Goal: Task Accomplishment & Management: Use online tool/utility

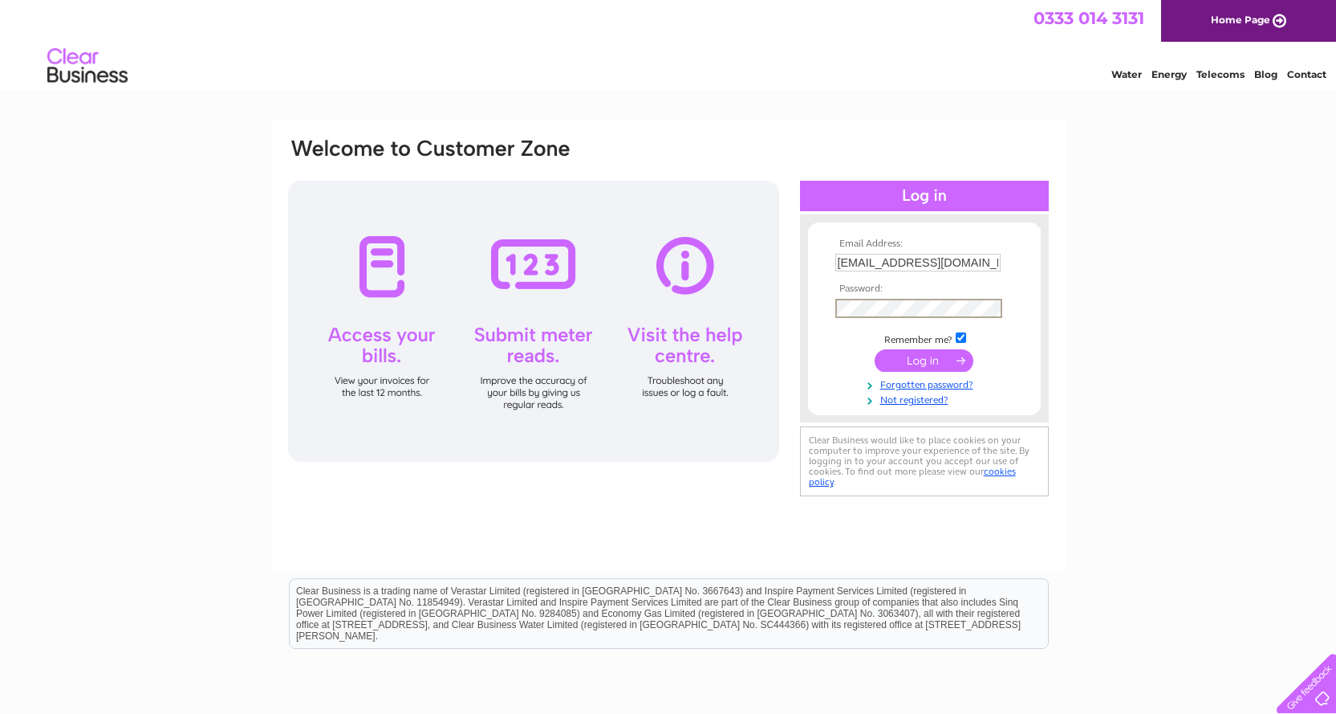
click at [919, 362] on input "submit" at bounding box center [924, 360] width 99 height 22
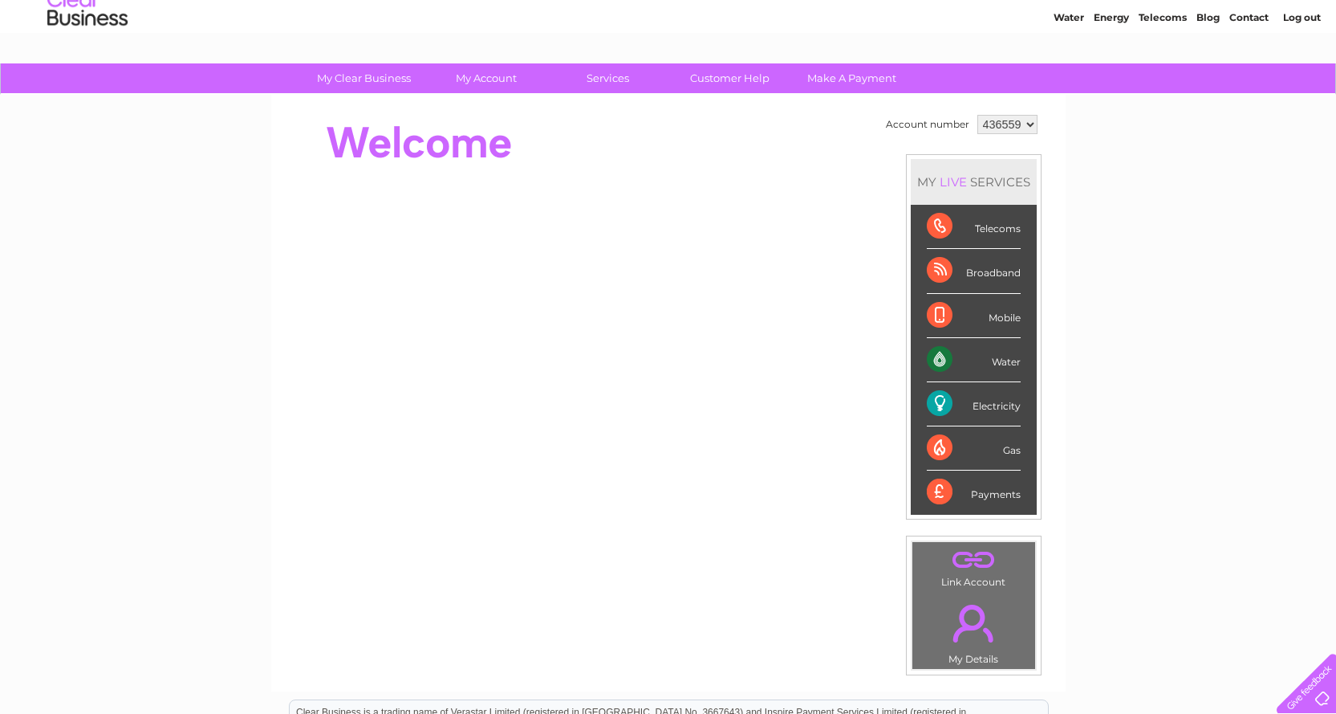
scroll to position [63, 0]
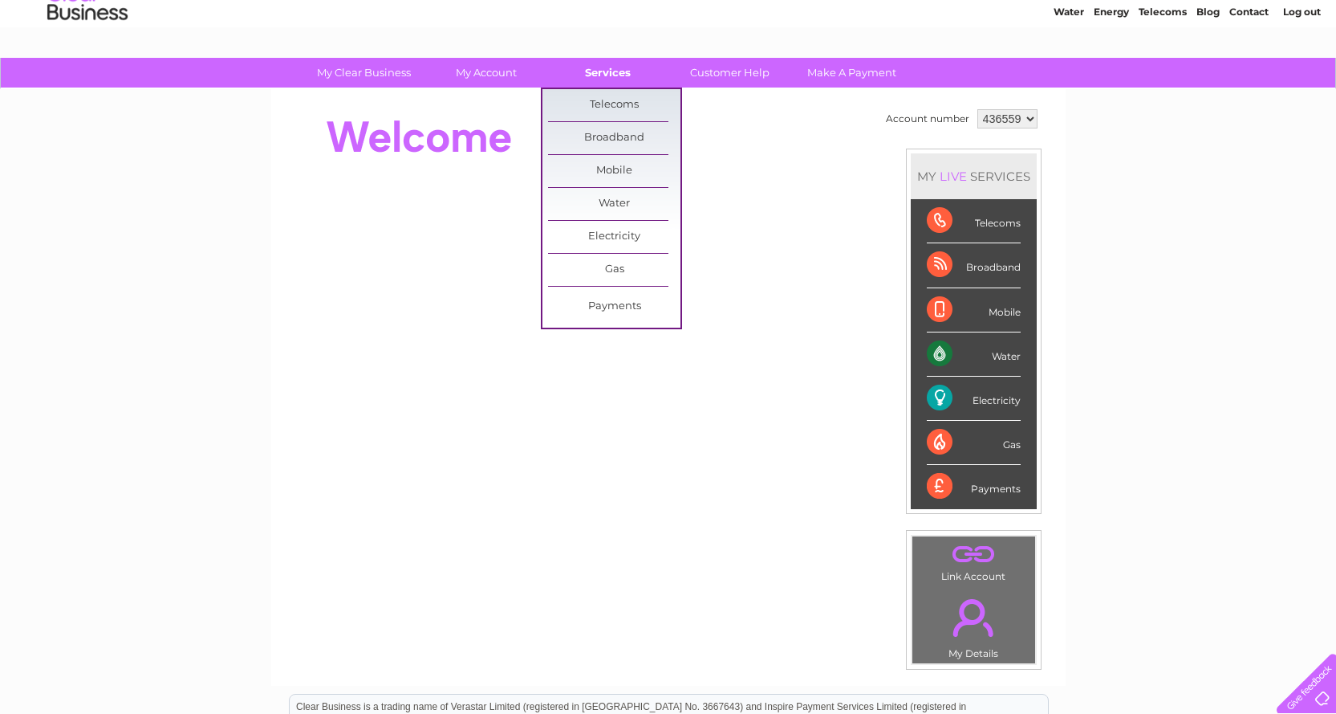
click at [616, 73] on link "Services" at bounding box center [608, 73] width 132 height 30
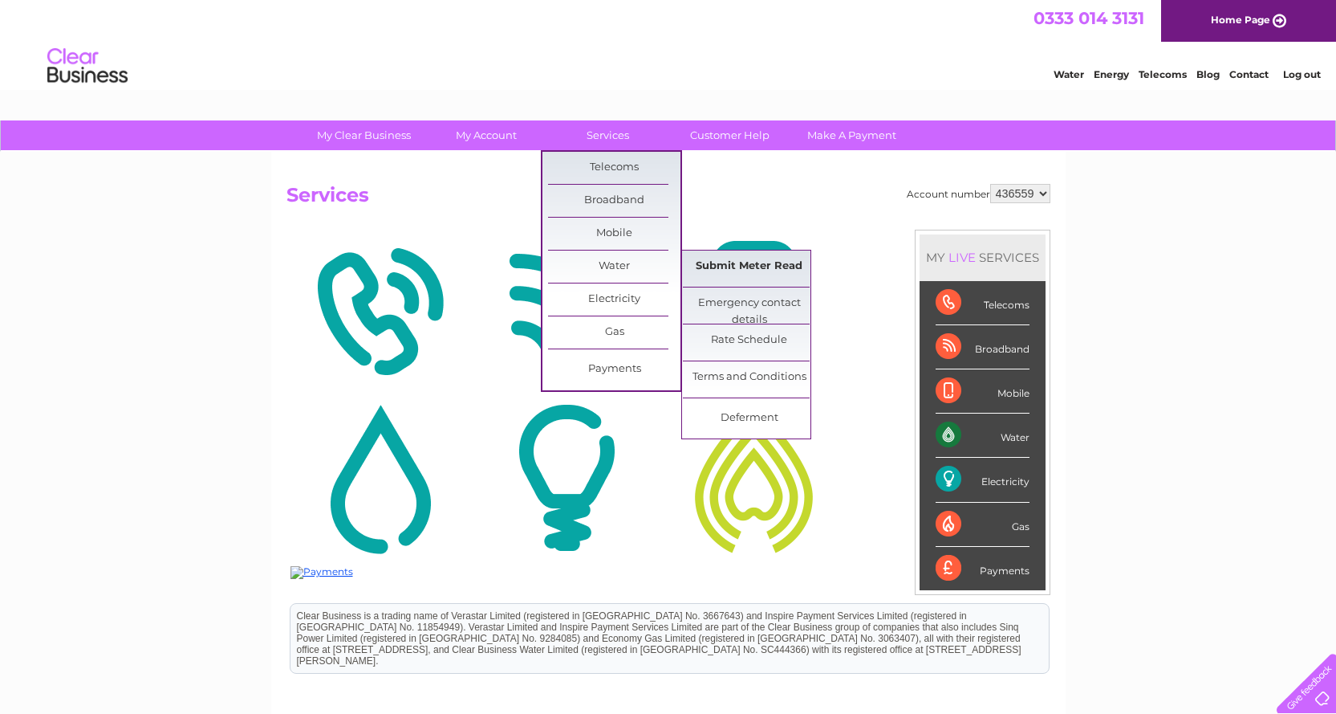
click at [737, 264] on link "Submit Meter Read" at bounding box center [749, 266] width 132 height 32
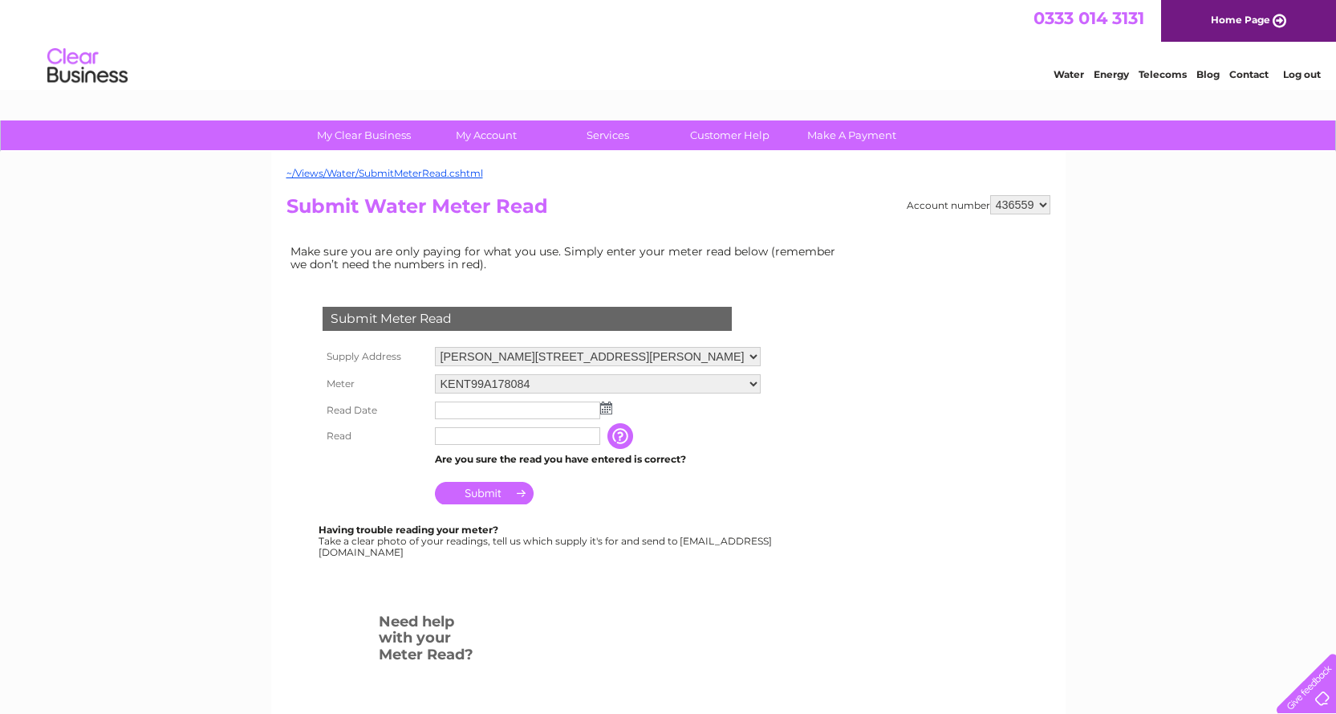
click at [609, 411] on img at bounding box center [606, 407] width 12 height 13
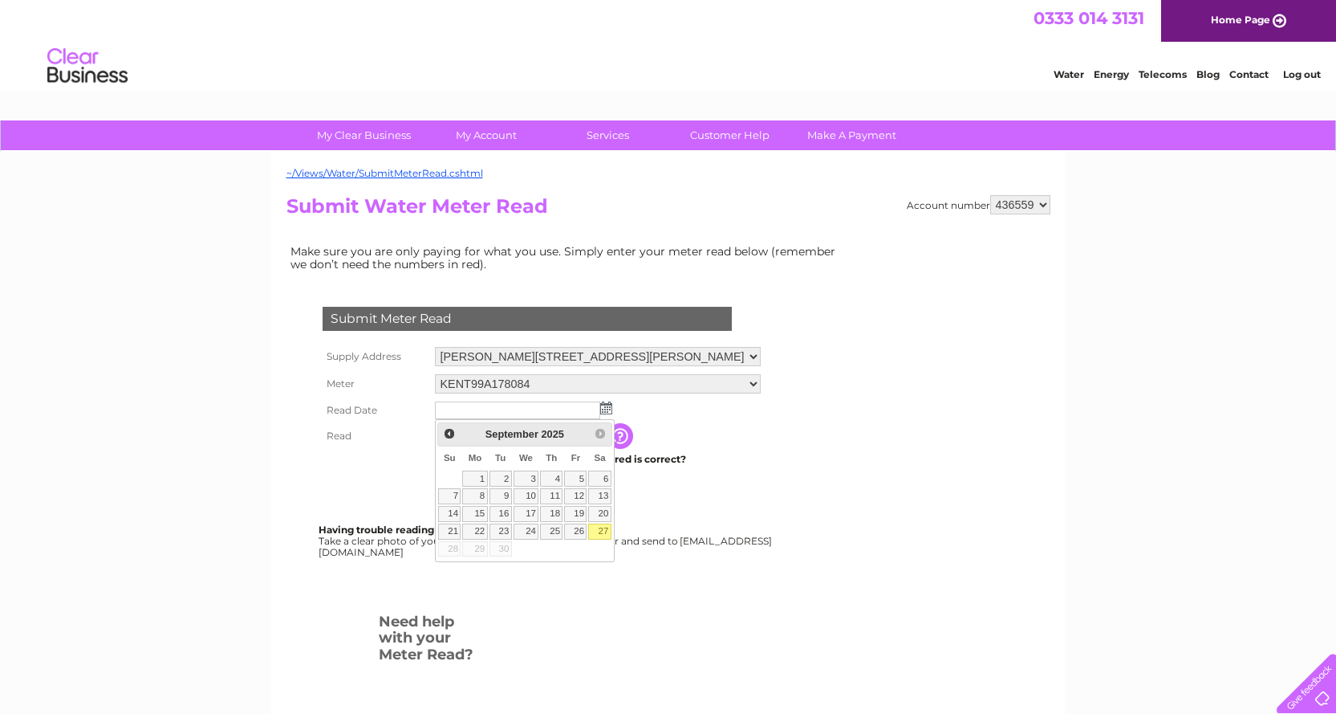
click at [604, 530] on link "27" at bounding box center [599, 531] width 22 height 16
type input "[DATE]"
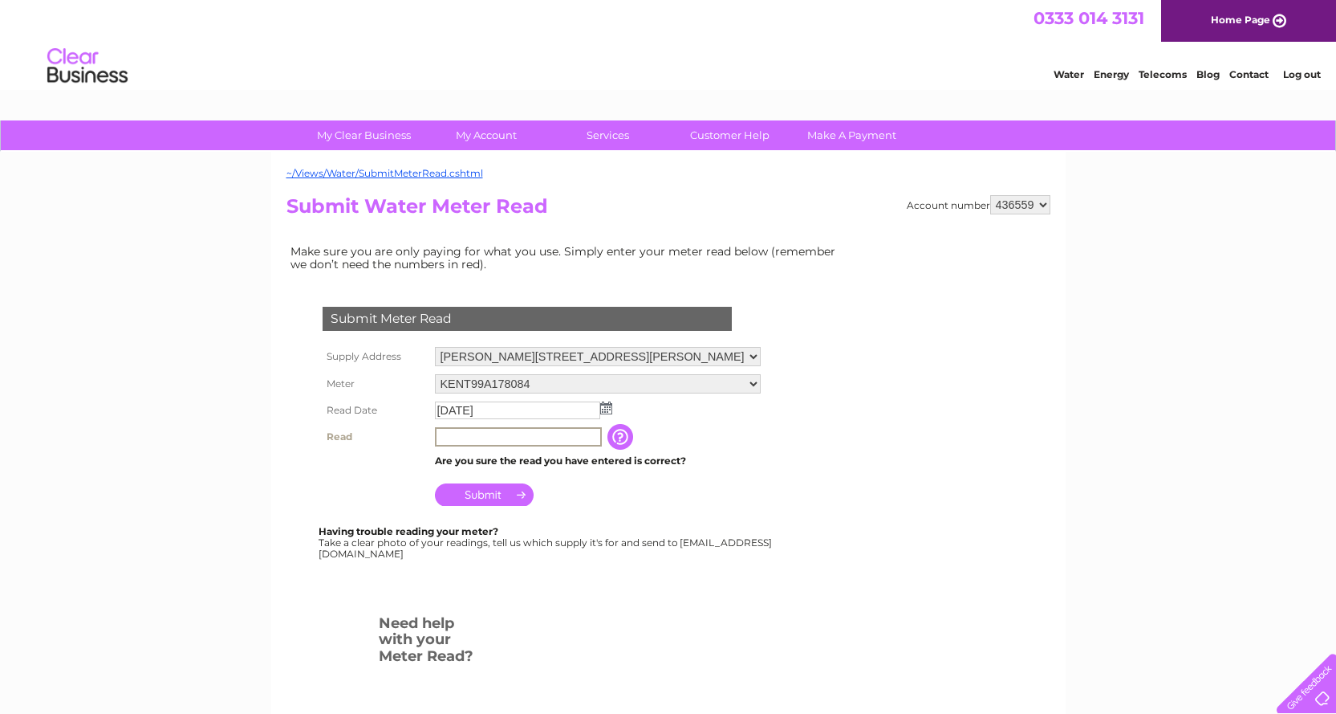
click at [455, 436] on input "text" at bounding box center [518, 436] width 167 height 19
click at [751, 382] on select "KENT99A178084" at bounding box center [598, 384] width 326 height 21
click at [735, 353] on select "[PERSON_NAME][STREET_ADDRESS][PERSON_NAME][PERSON_NAME]" at bounding box center [598, 357] width 327 height 21
select select "552535"
click at [435, 347] on select "[PERSON_NAME][STREET_ADDRESS][PERSON_NAME][PERSON_NAME]" at bounding box center [598, 357] width 327 height 21
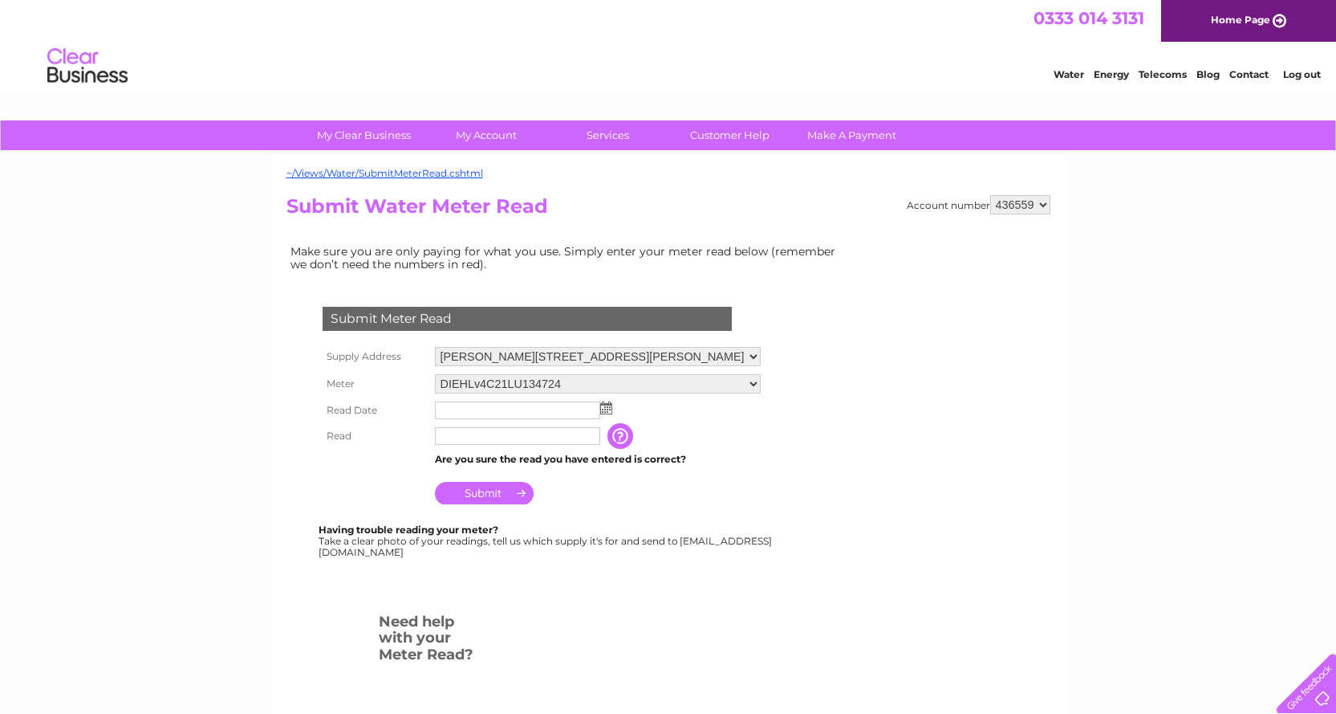
click at [604, 409] on img at bounding box center [606, 407] width 12 height 13
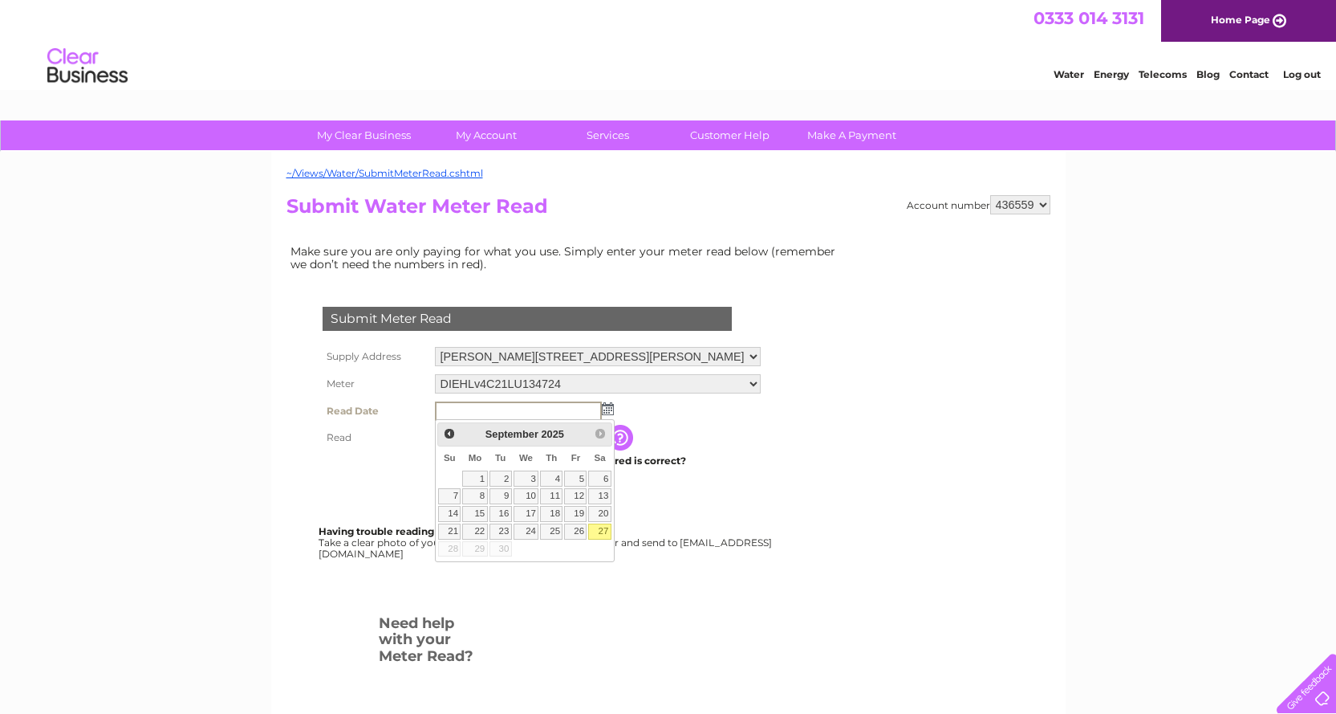
click at [604, 530] on link "27" at bounding box center [599, 531] width 22 height 16
type input "2025/09/27"
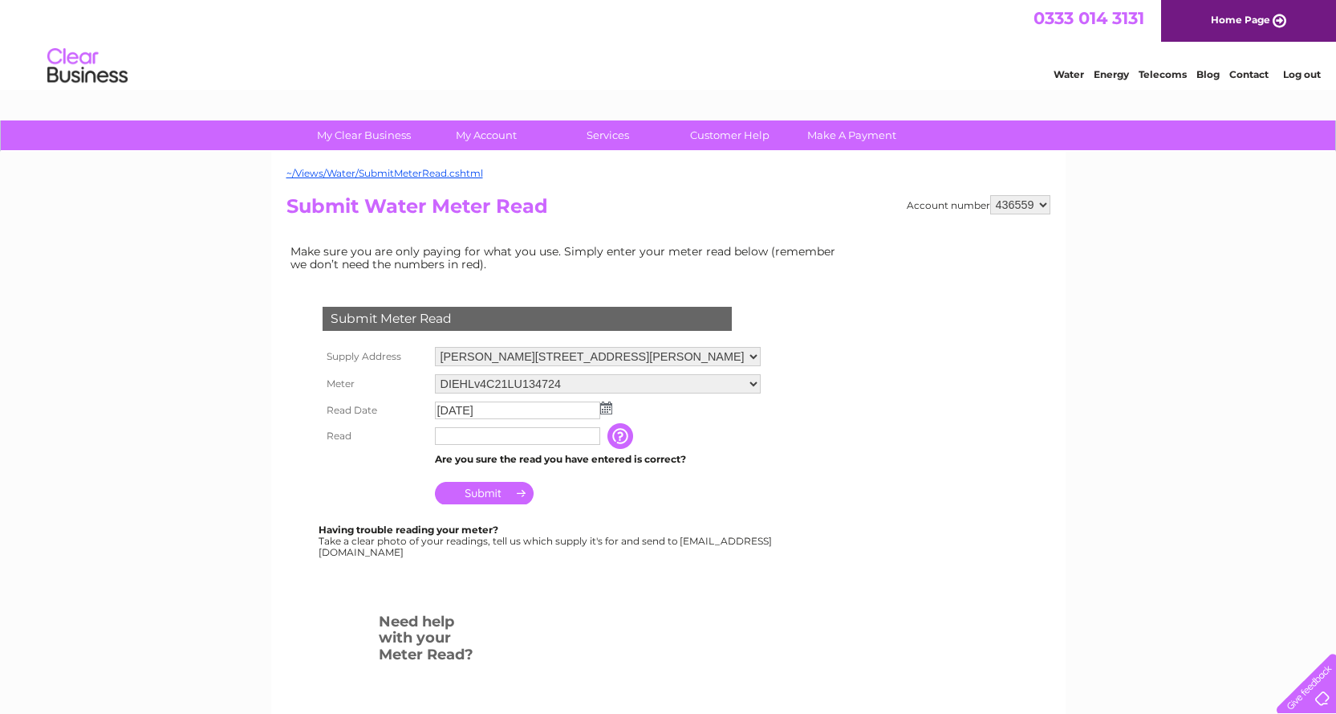
click at [473, 436] on input "text" at bounding box center [517, 436] width 165 height 18
type input "3675"
click at [489, 490] on input "Submit" at bounding box center [484, 493] width 99 height 22
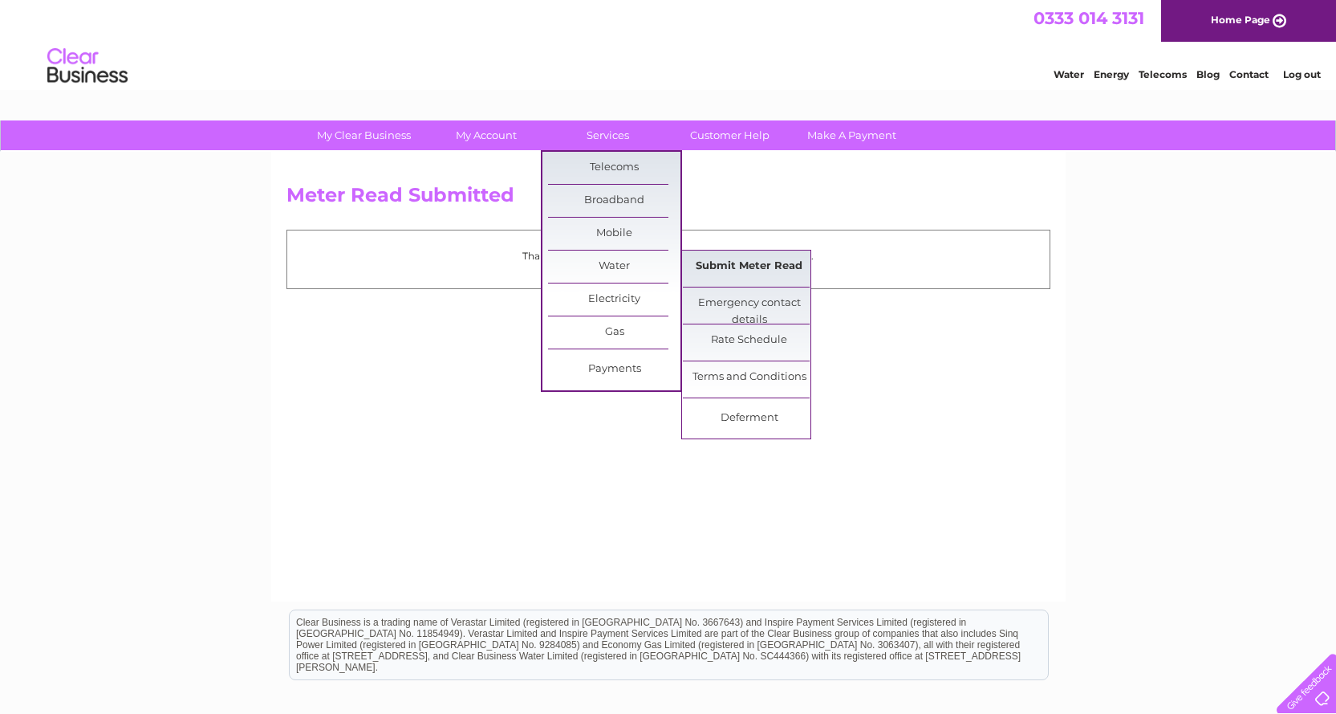
click at [732, 266] on link "Submit Meter Read" at bounding box center [749, 266] width 132 height 32
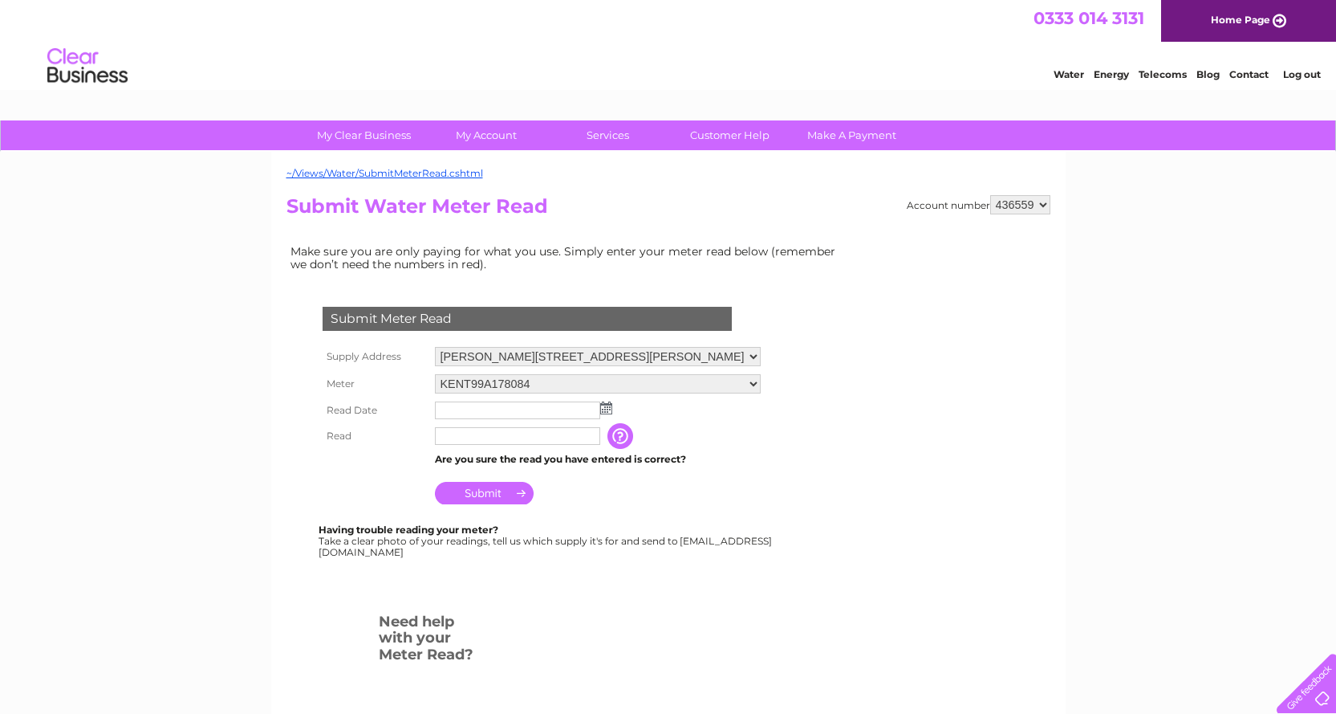
click at [607, 406] on img at bounding box center [606, 407] width 12 height 13
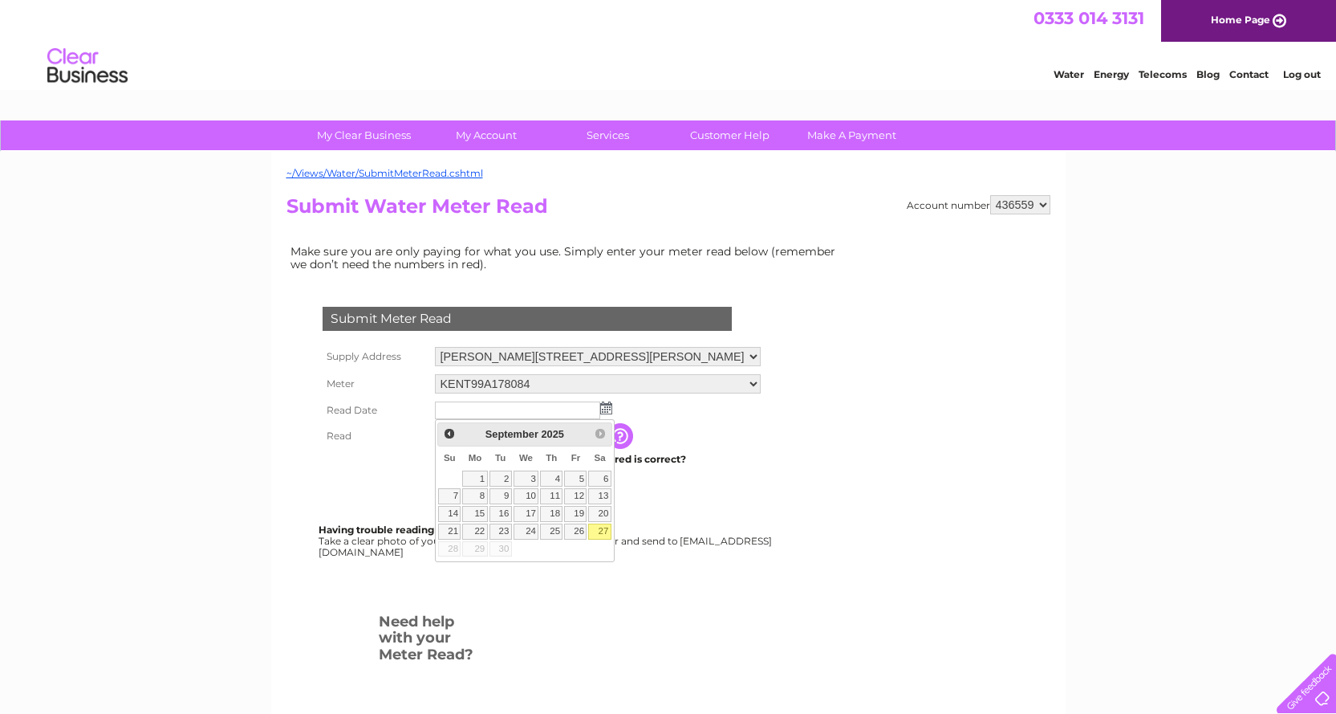
click at [601, 531] on link "27" at bounding box center [599, 531] width 22 height 16
type input "2025/09/27"
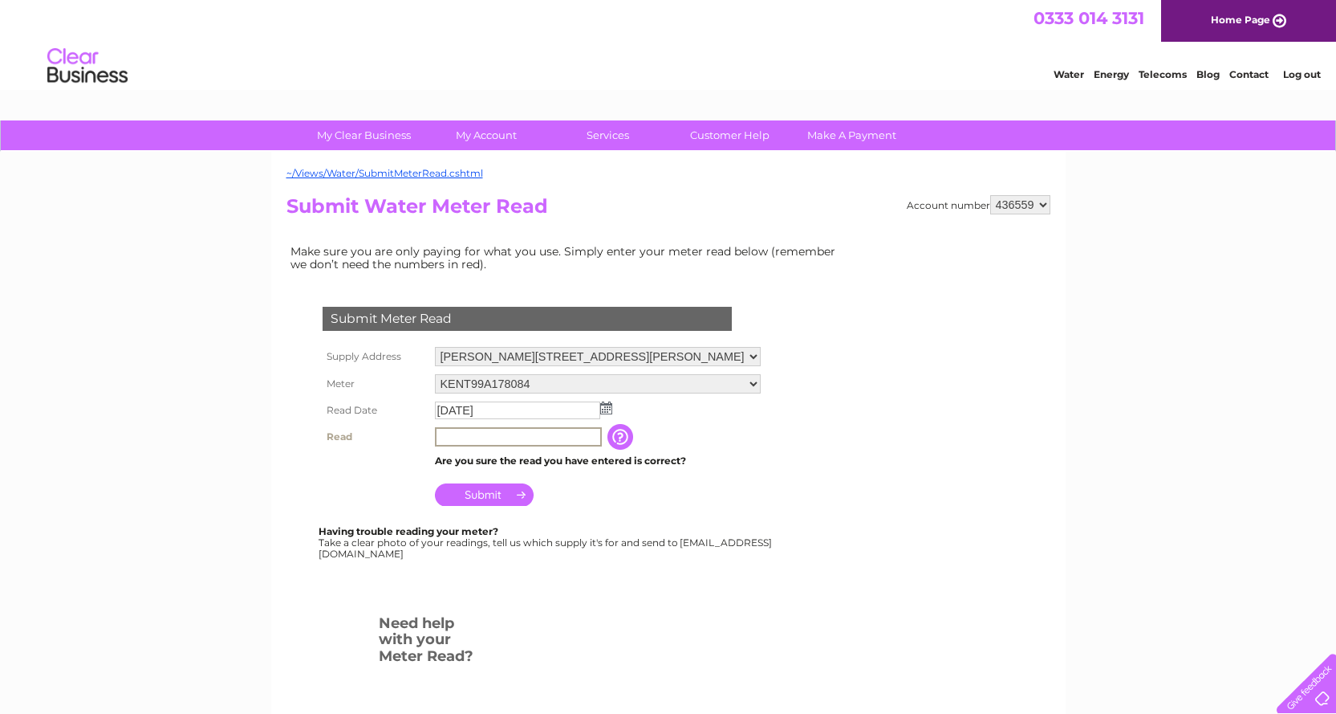
click at [469, 432] on input "text" at bounding box center [518, 436] width 167 height 19
type input "2453"
click at [490, 495] on input "Submit" at bounding box center [484, 494] width 99 height 22
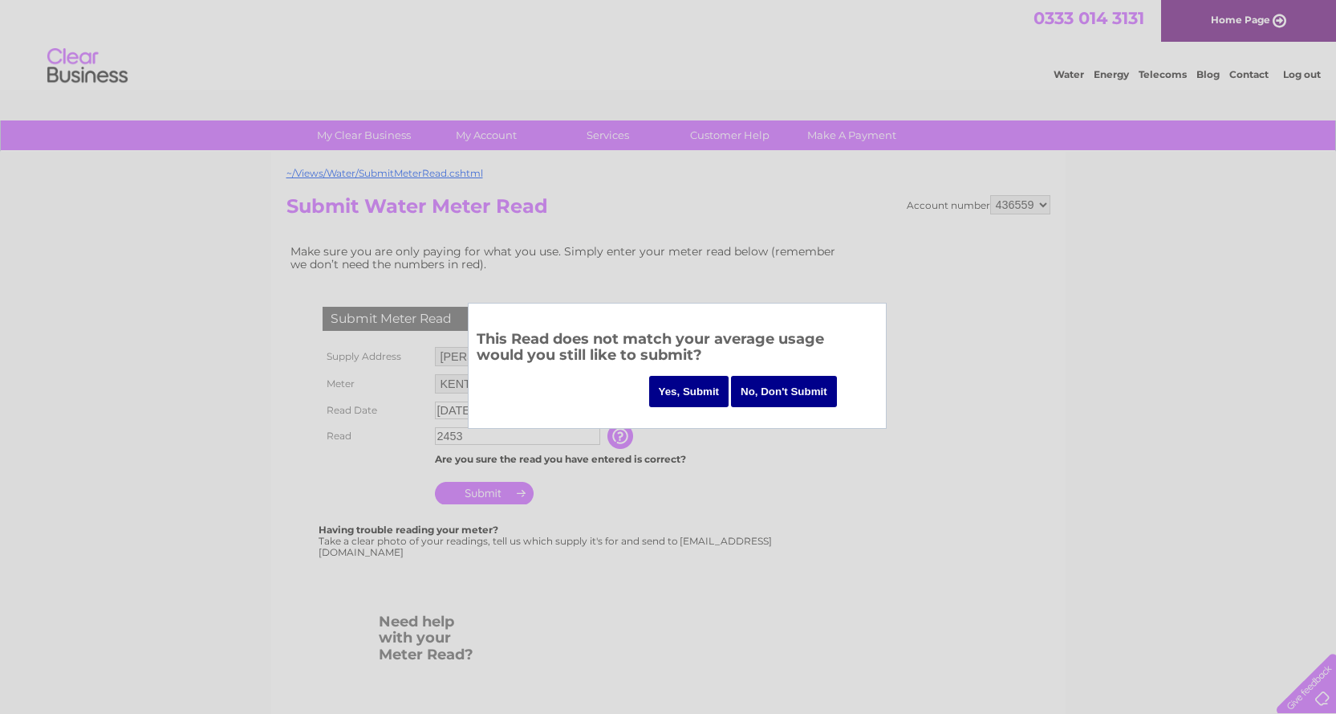
click at [689, 388] on input "Yes, Submit" at bounding box center [689, 391] width 80 height 31
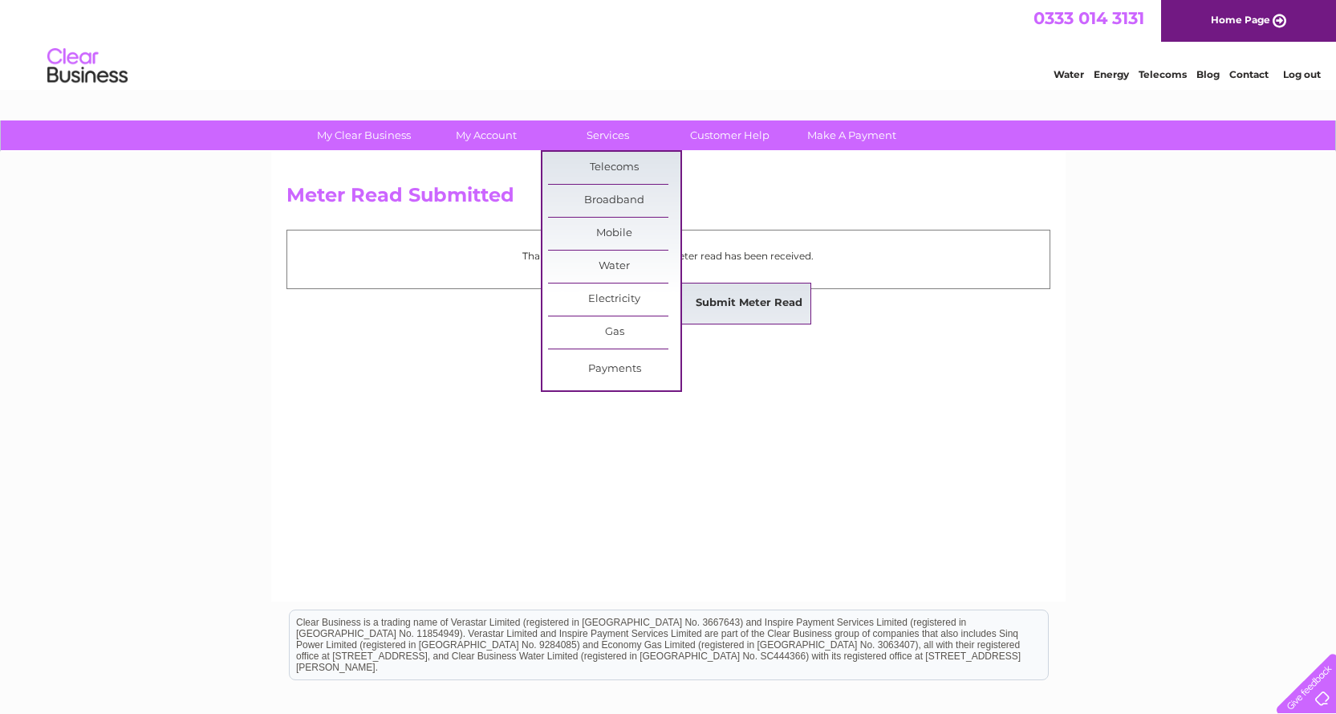
click at [714, 299] on link "Submit Meter Read" at bounding box center [749, 303] width 132 height 32
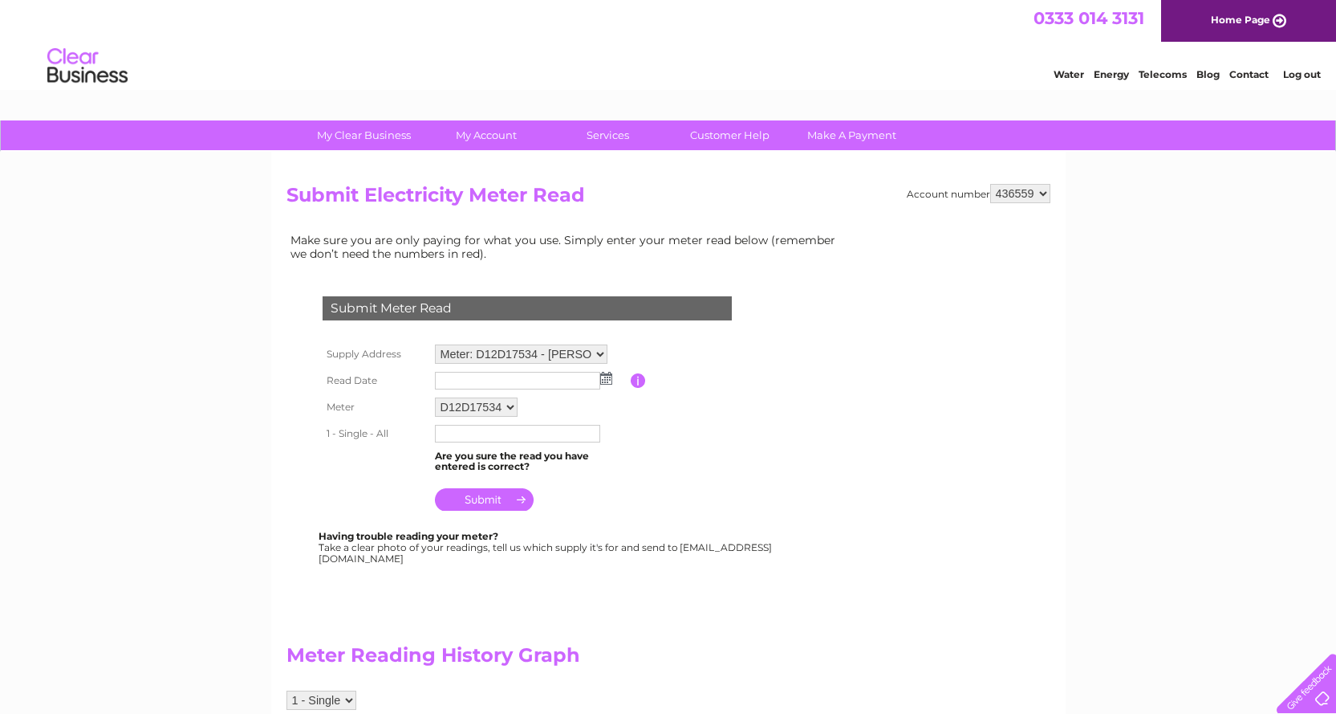
click at [600, 352] on select "Meter: D12D17534 - [PERSON_NAME][STREET_ADDRESS]" at bounding box center [521, 353] width 173 height 19
click at [435, 344] on select "Meter: D12D17534 - [PERSON_NAME][STREET_ADDRESS]" at bounding box center [521, 354] width 173 height 21
click at [608, 380] on img at bounding box center [606, 379] width 12 height 13
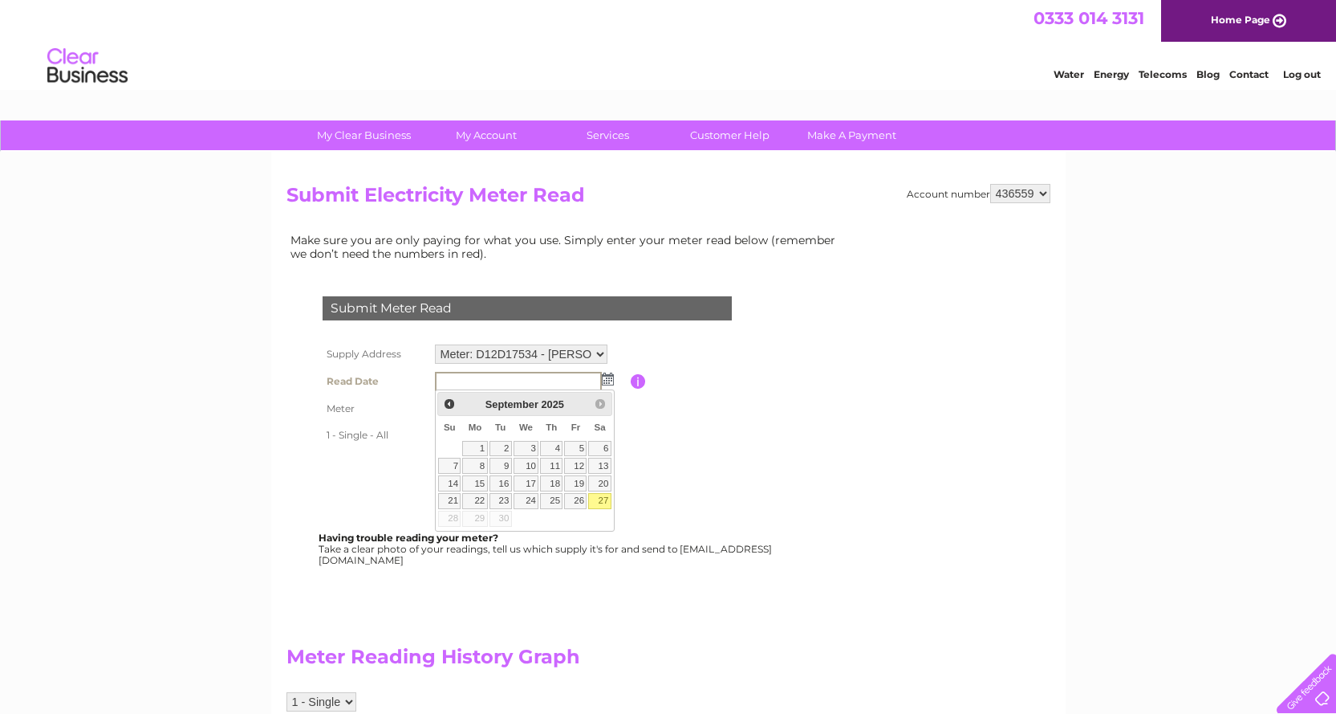
click at [605, 500] on link "27" at bounding box center [599, 501] width 22 height 16
type input "2025/09/27"
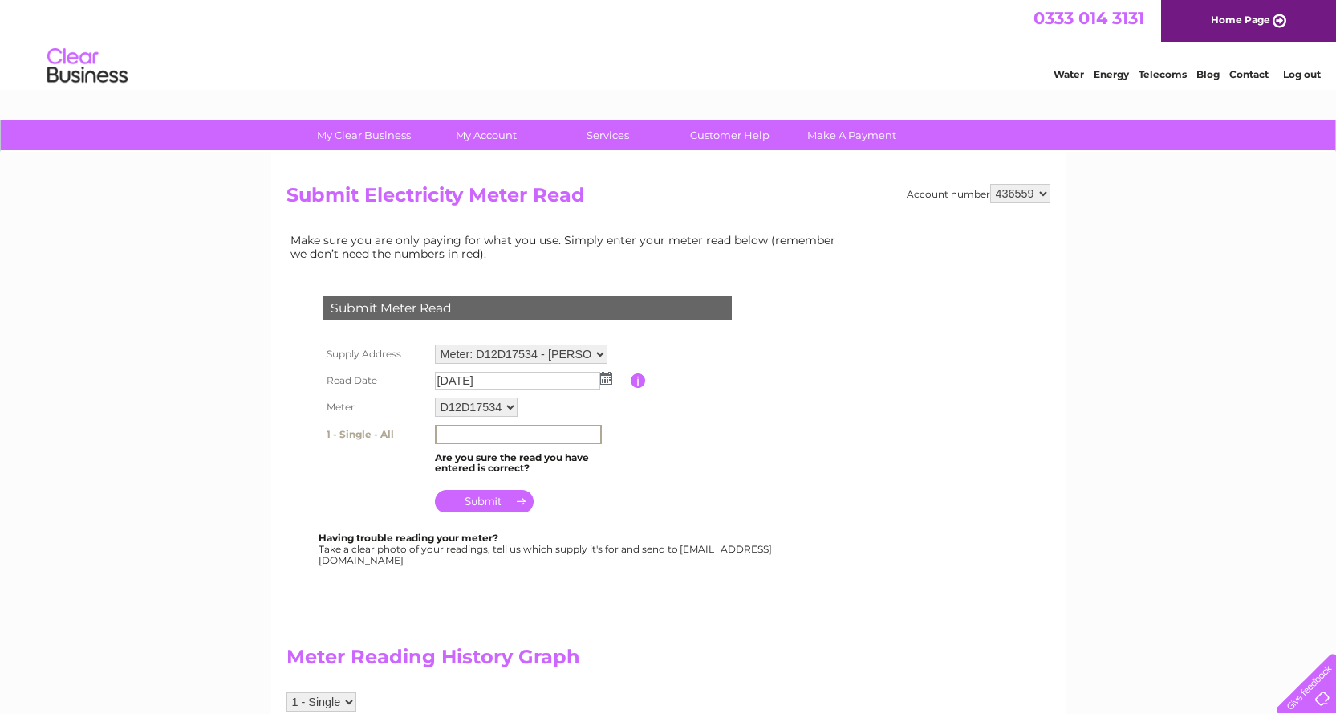
click at [464, 433] on input "text" at bounding box center [518, 434] width 167 height 19
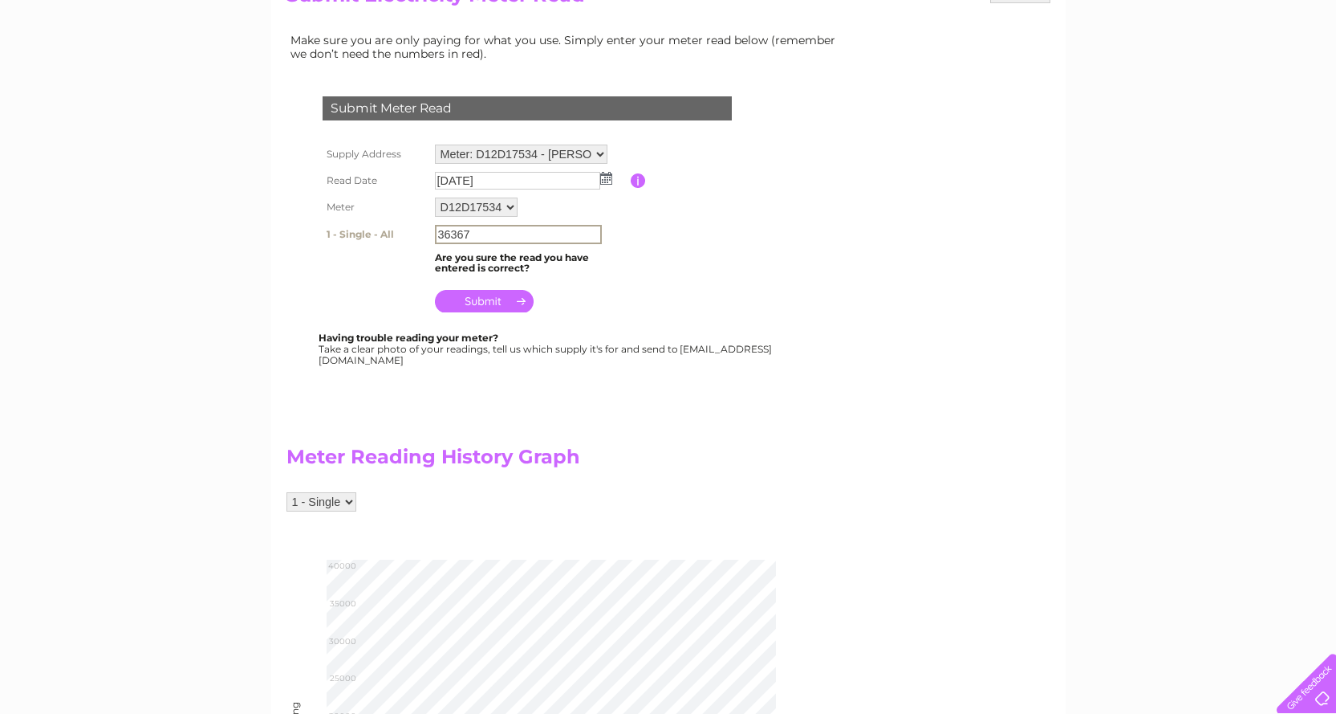
scroll to position [3, 0]
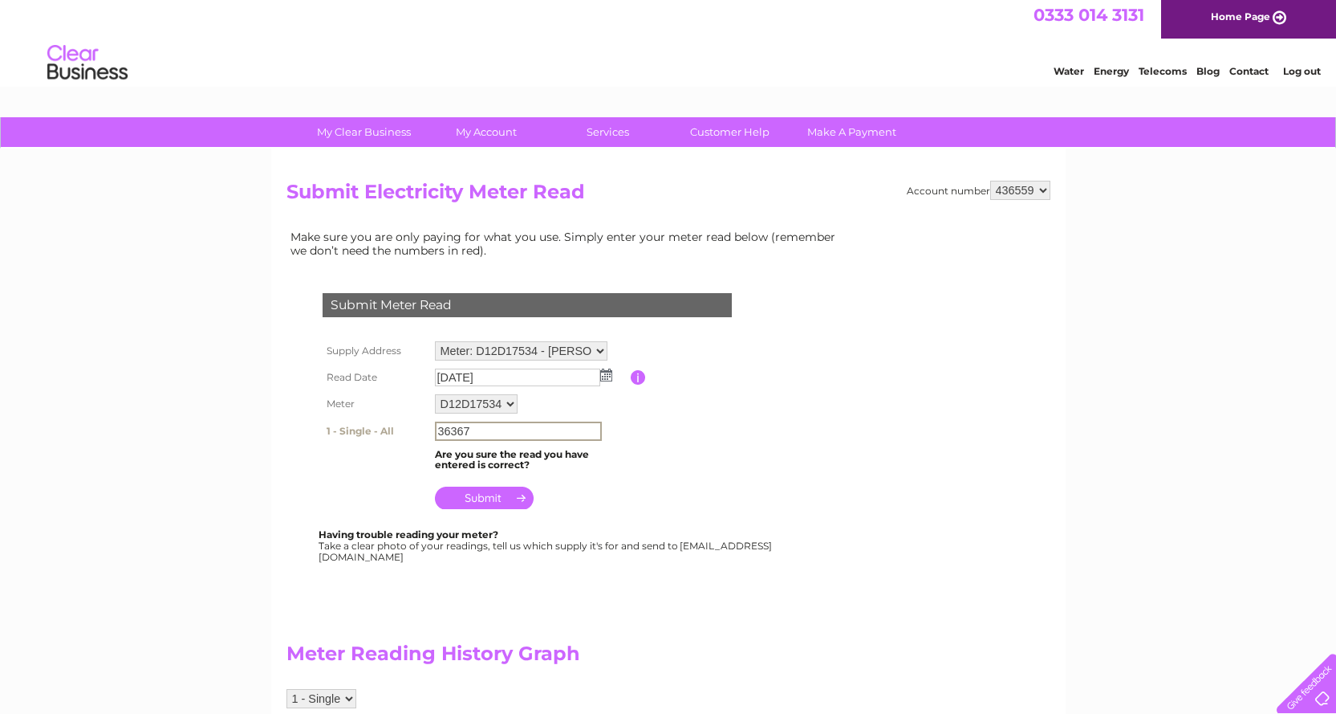
type input "36367"
click at [480, 492] on input "submit" at bounding box center [484, 496] width 99 height 22
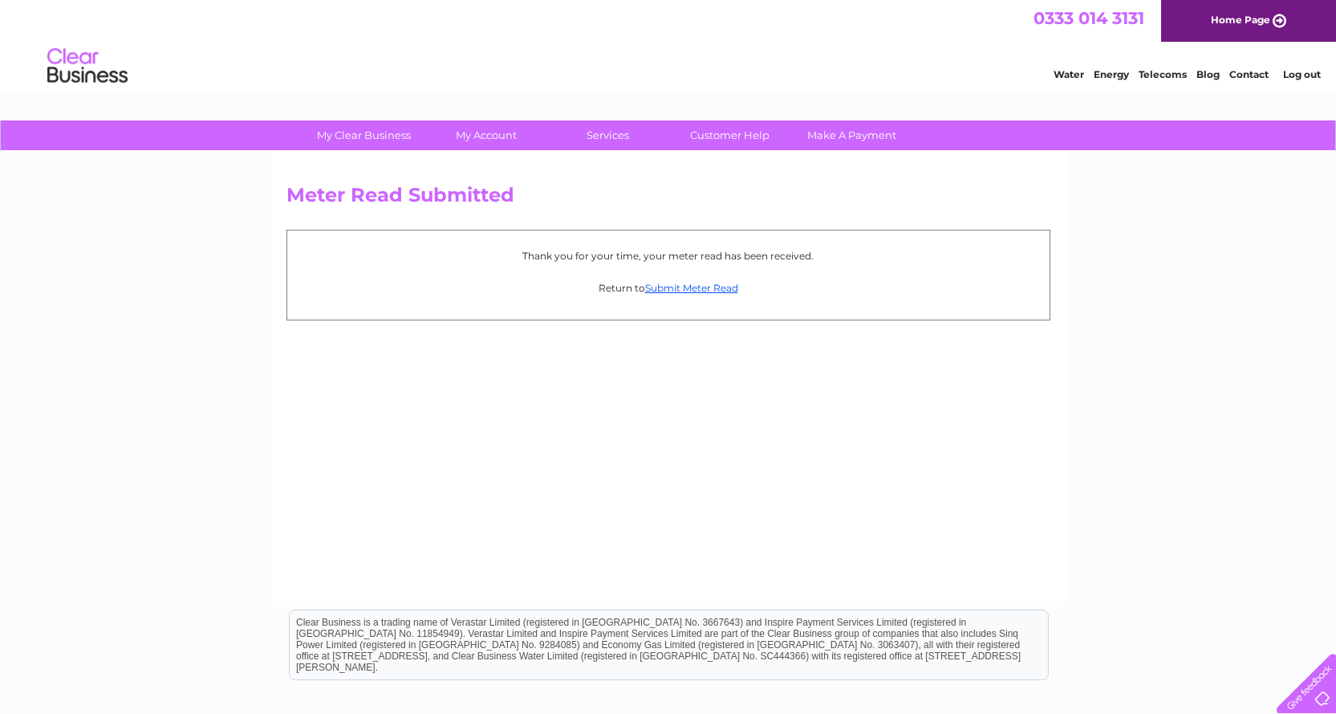
click at [1299, 75] on link "Log out" at bounding box center [1302, 74] width 38 height 12
